Goal: Information Seeking & Learning: Get advice/opinions

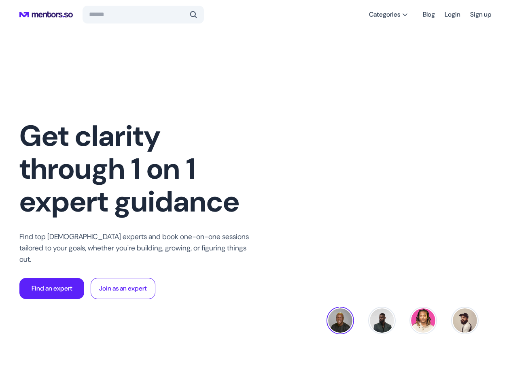
click at [192, 15] on span at bounding box center [193, 15] width 8 height 8
click at [386, 15] on span "Categories" at bounding box center [384, 15] width 31 height 8
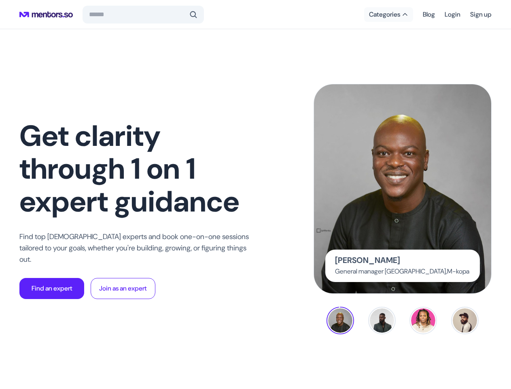
click at [52, 283] on p "Find an expert" at bounding box center [52, 288] width 41 height 10
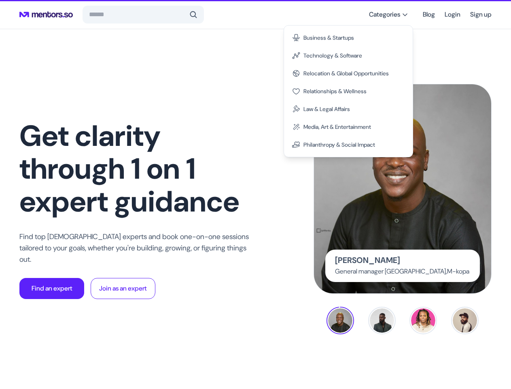
click at [403, 189] on div at bounding box center [255, 194] width 511 height 389
click at [340, 320] on div at bounding box center [255, 194] width 511 height 389
click at [382, 320] on div at bounding box center [255, 194] width 511 height 389
click at [423, 320] on div at bounding box center [255, 194] width 511 height 389
click at [465, 320] on div at bounding box center [255, 194] width 511 height 389
